Goal: Information Seeking & Learning: Learn about a topic

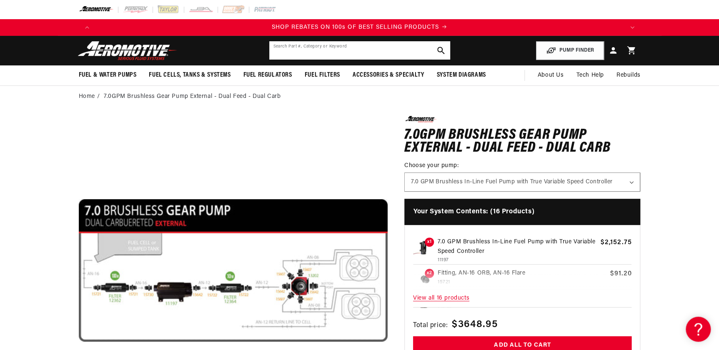
click at [272, 55] on input "text" at bounding box center [359, 50] width 181 height 18
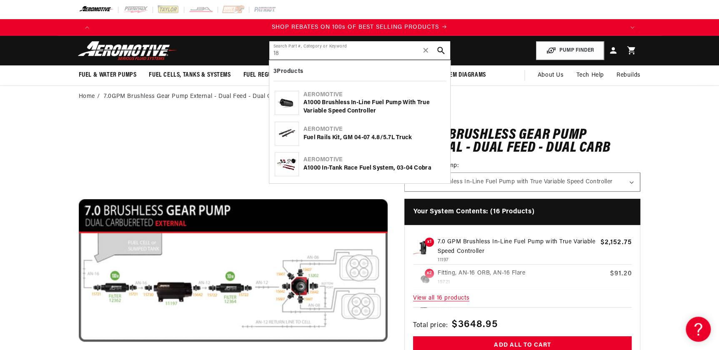
type input "1"
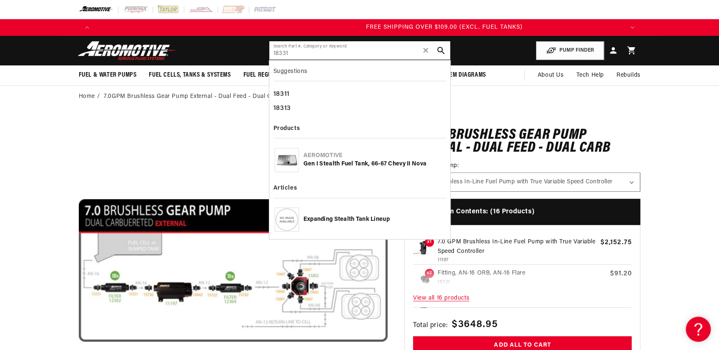
scroll to position [0, 1586]
type input "18331"
click at [293, 162] on img at bounding box center [286, 160] width 23 height 16
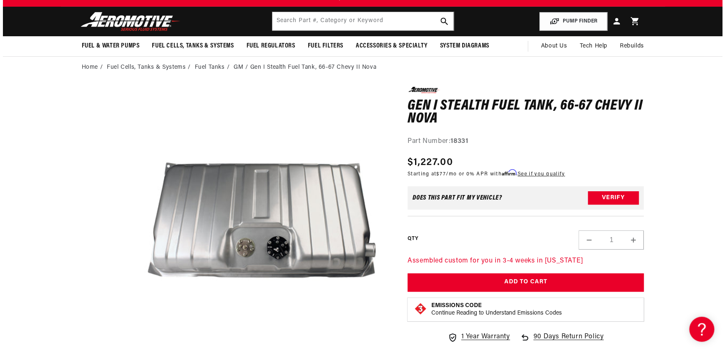
scroll to position [38, 0]
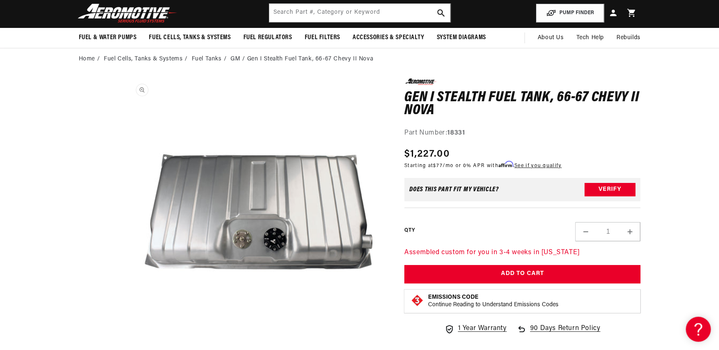
click at [125, 342] on button "Open media 1 in modal" at bounding box center [125, 342] width 0 height 0
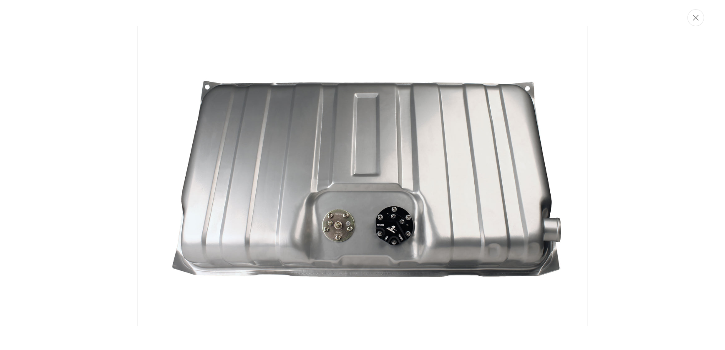
scroll to position [0, 529]
drag, startPoint x: 289, startPoint y: 160, endPoint x: 177, endPoint y: 147, distance: 113.0
click at [289, 161] on img "Media gallery" at bounding box center [362, 176] width 450 height 300
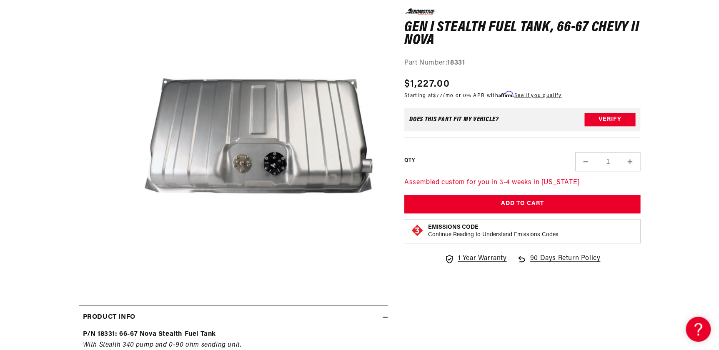
scroll to position [0, 1057]
drag, startPoint x: 450, startPoint y: 62, endPoint x: 494, endPoint y: 70, distance: 44.6
click at [494, 70] on div "0.0 star rating Write a review Gen I Stealth Fuel Tank, 66-67 Chevy II Nova Gen…" at bounding box center [522, 140] width 236 height 264
drag, startPoint x: 494, startPoint y: 70, endPoint x: 456, endPoint y: 64, distance: 38.1
